Goal: Transaction & Acquisition: Book appointment/travel/reservation

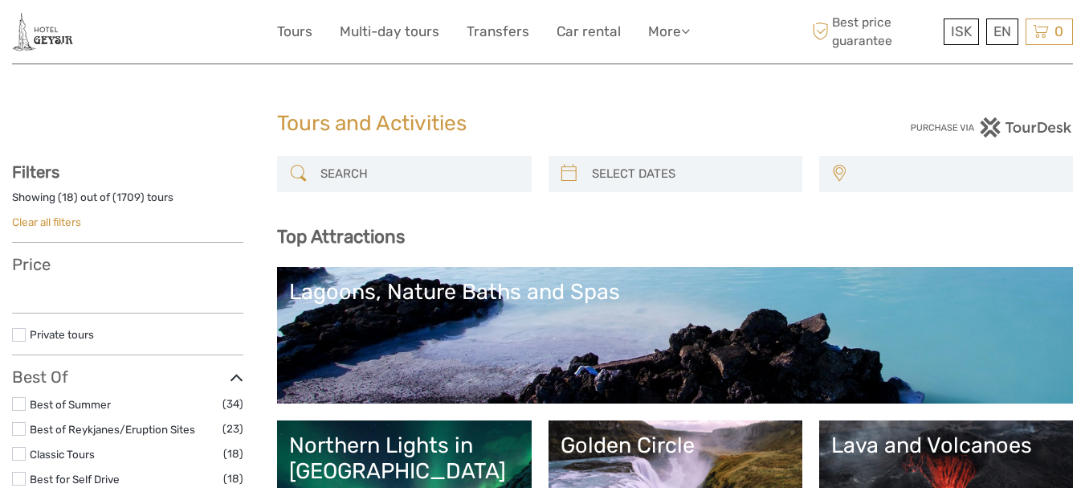
select select
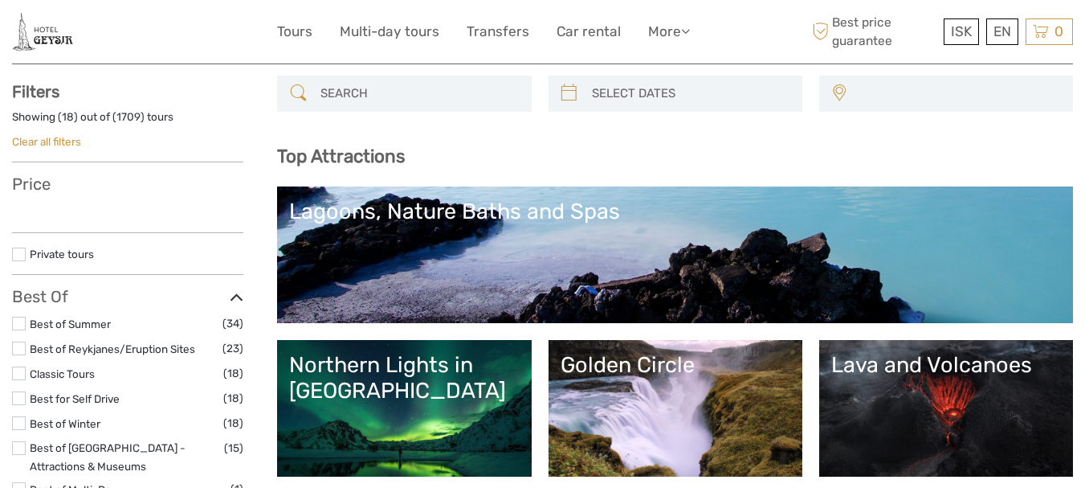
select select
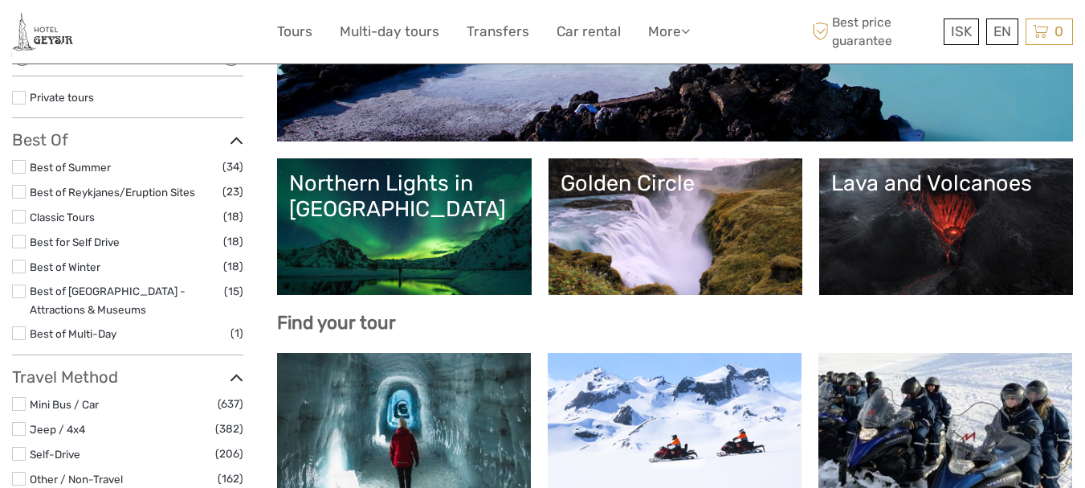
scroll to position [402, 0]
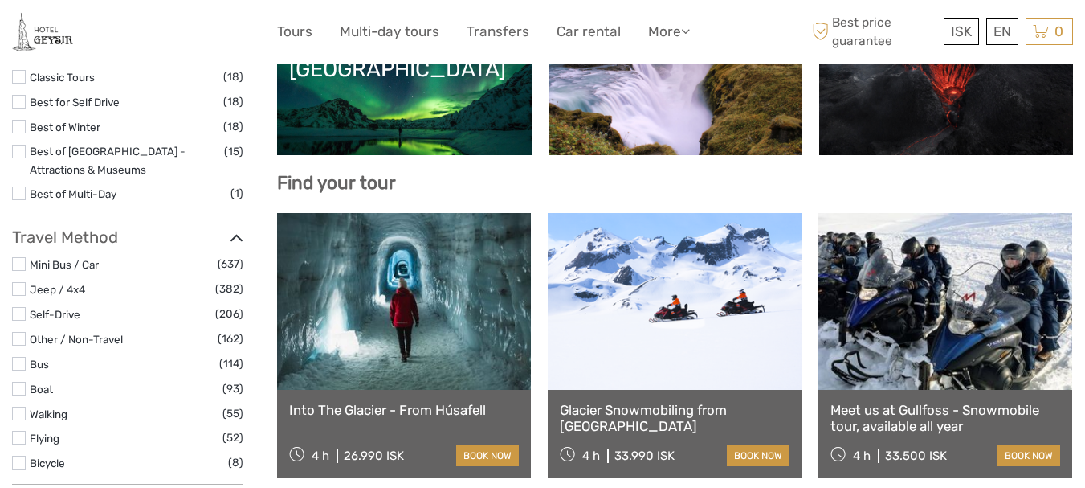
click at [867, 104] on link "Lava and Volcanoes" at bounding box center [947, 87] width 230 height 112
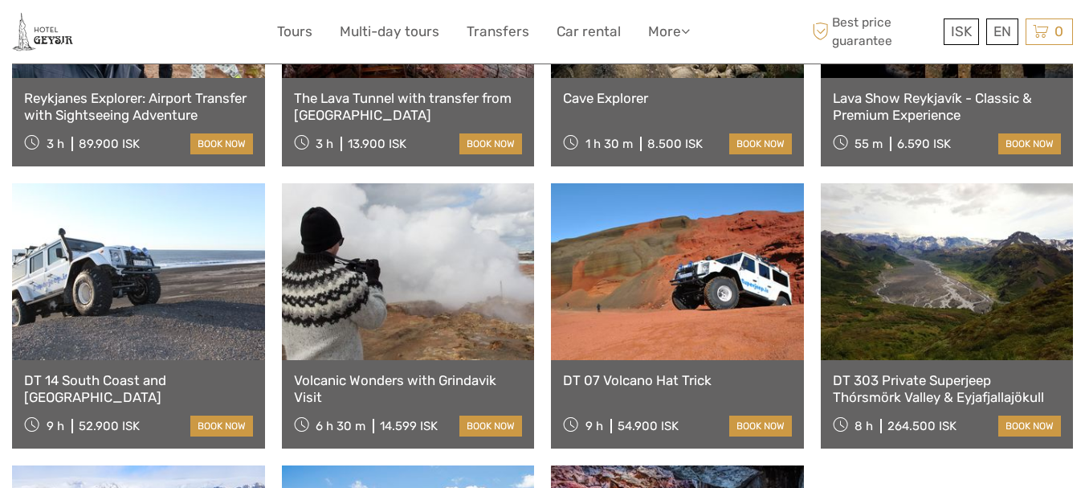
scroll to position [803, 0]
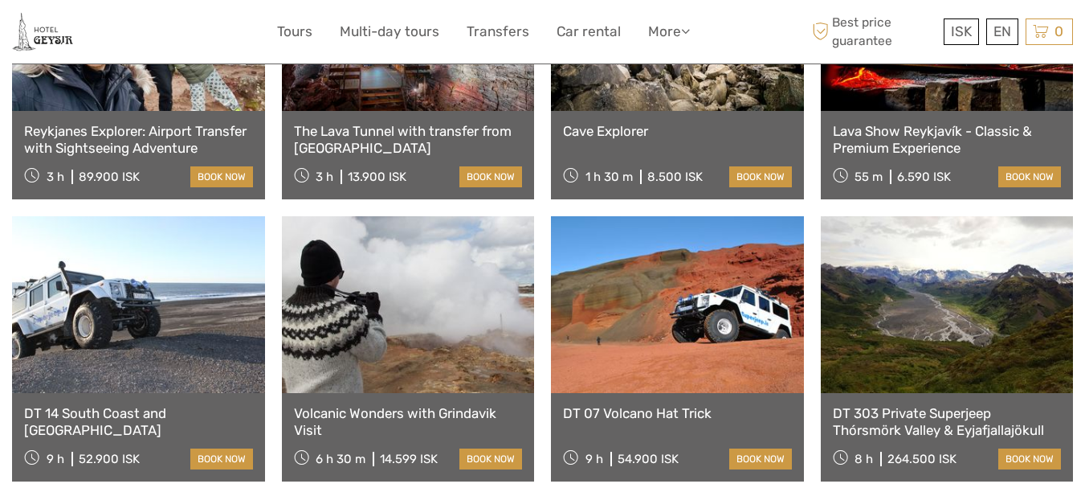
click at [379, 405] on link "Volcanic Wonders with Grindavik Visit" at bounding box center [408, 421] width 229 height 33
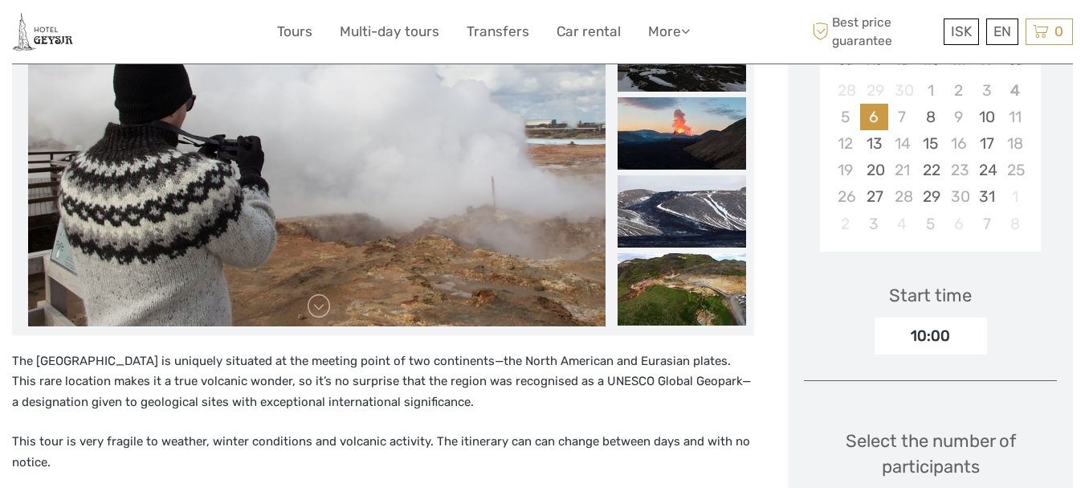
scroll to position [519, 0]
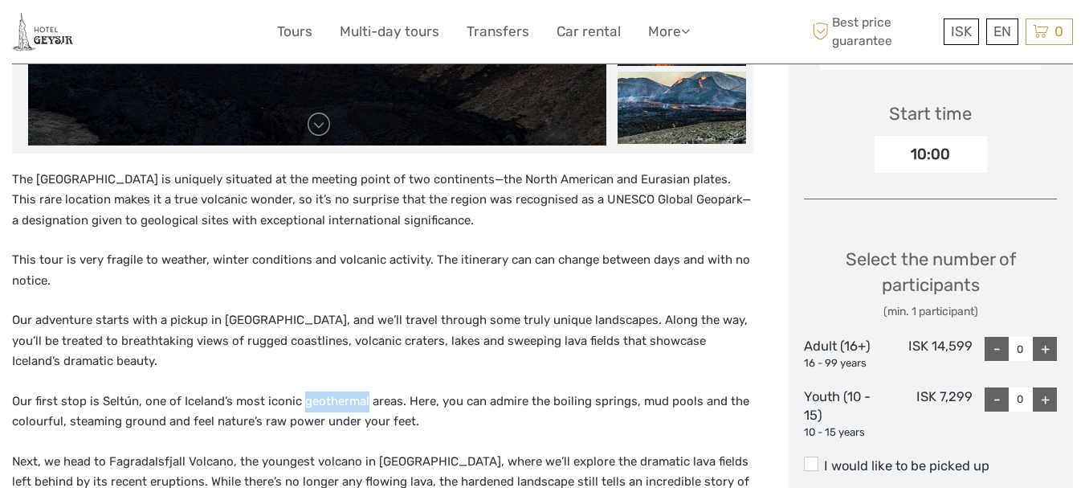
drag, startPoint x: 300, startPoint y: 395, endPoint x: 365, endPoint y: 398, distance: 64.3
click at [365, 398] on p "Our first stop is Seltún, one of Iceland’s most iconic geothermal areas. Here, …" at bounding box center [383, 411] width 742 height 41
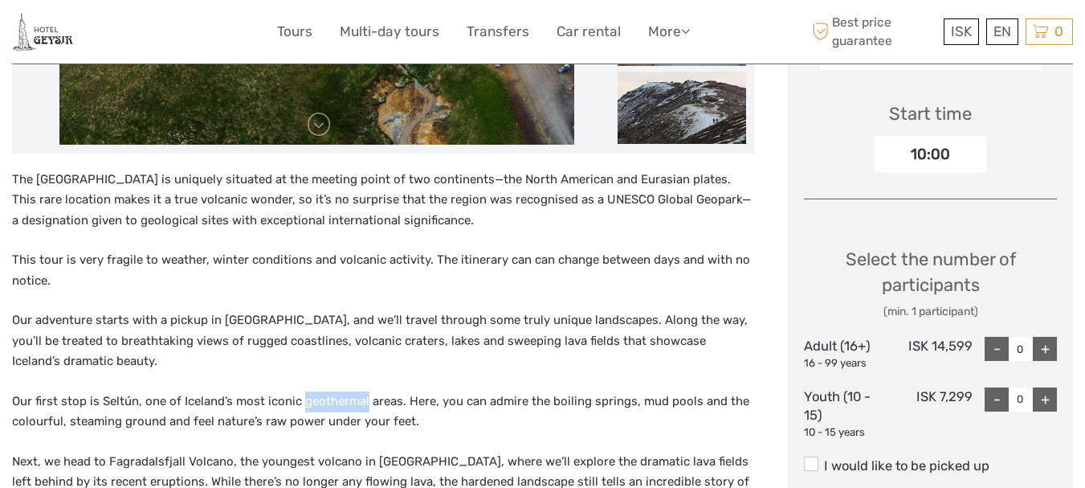
copy p "geothermal"
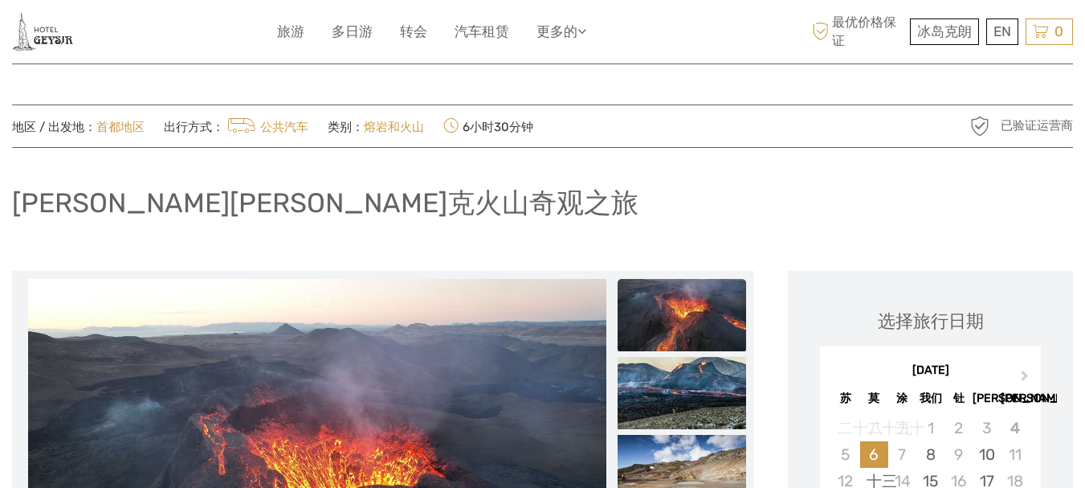
scroll to position [241, 0]
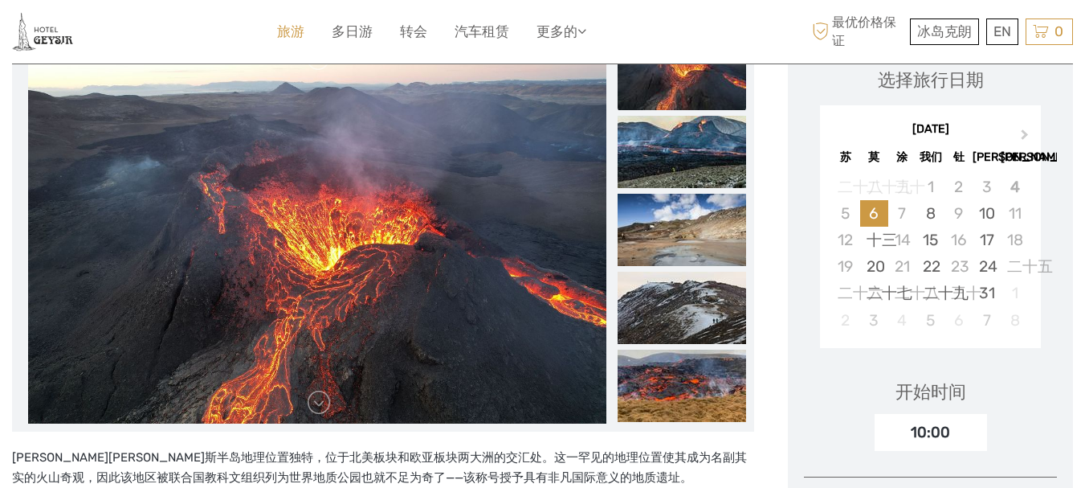
click at [287, 30] on font "旅游" at bounding box center [290, 31] width 27 height 16
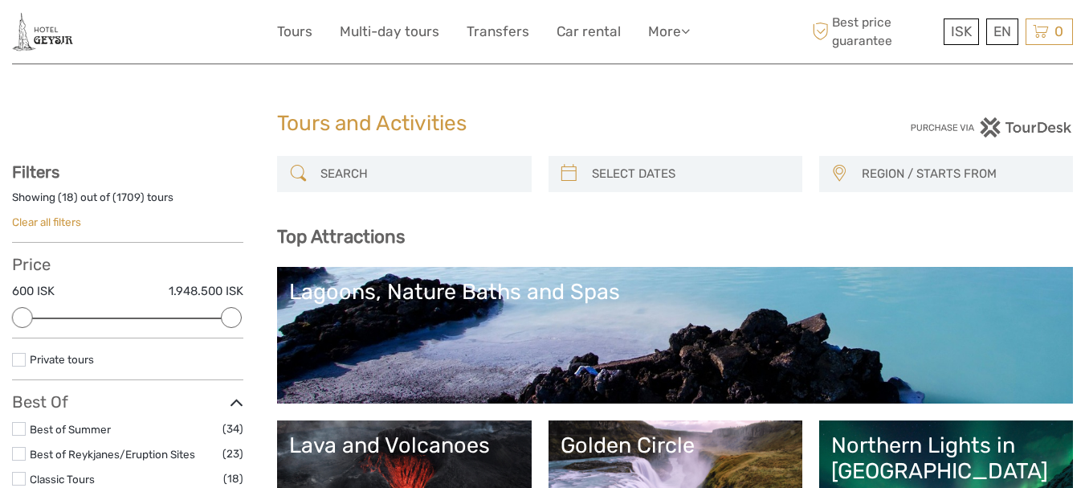
select select
